Goal: Navigation & Orientation: Find specific page/section

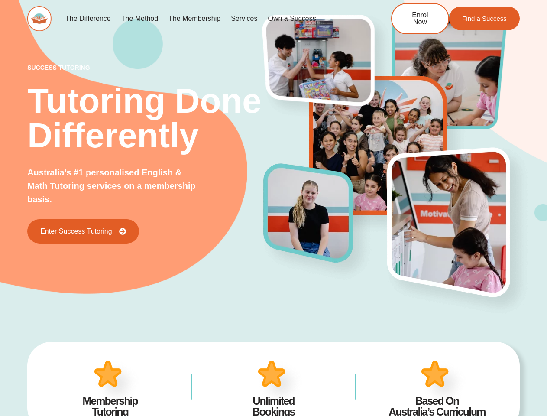
click at [273, 208] on img at bounding box center [317, 222] width 116 height 126
click at [244, 19] on link "Services" at bounding box center [244, 19] width 37 height 20
